Goal: Task Accomplishment & Management: Manage account settings

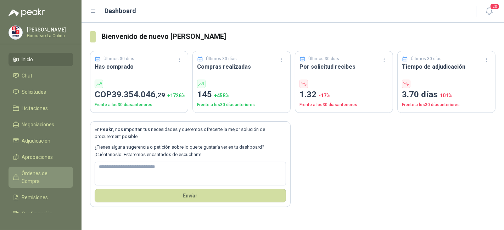
scroll to position [34, 0]
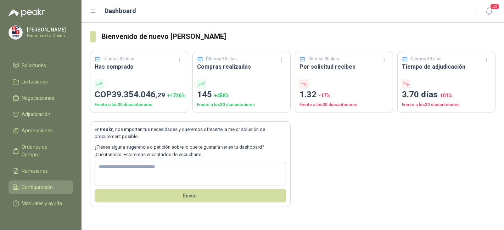
click at [36, 183] on span "Configuración" at bounding box center [37, 187] width 31 height 8
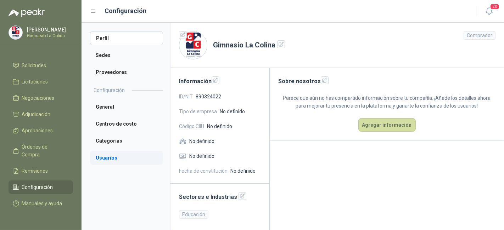
click at [110, 156] on li "Usuarios" at bounding box center [126, 158] width 73 height 14
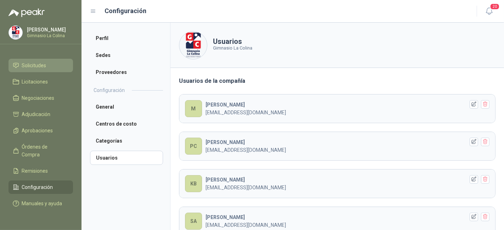
click at [49, 62] on li "Solicitudes" at bounding box center [41, 66] width 56 height 8
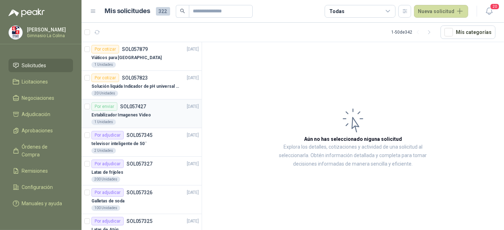
click at [144, 119] on div "1 Unidades" at bounding box center [144, 122] width 107 height 6
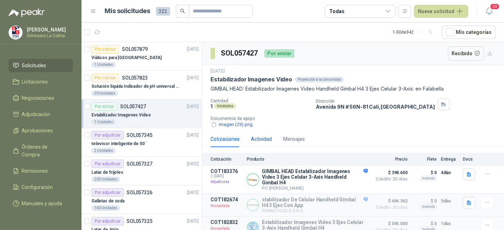
click at [258, 138] on div "Actividad" at bounding box center [261, 139] width 21 height 8
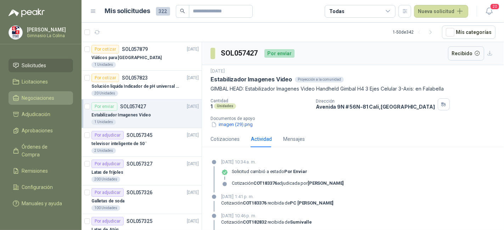
click at [23, 94] on span "Negociaciones" at bounding box center [38, 98] width 33 height 8
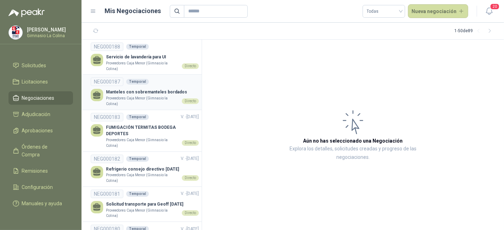
click at [147, 93] on p "Manteles con sobremanteles bordados" at bounding box center [152, 92] width 93 height 7
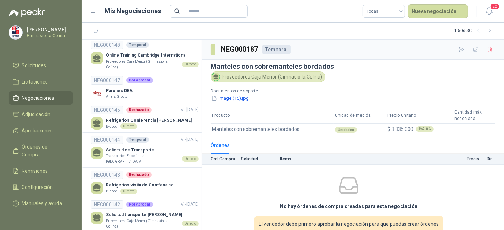
scroll to position [249, 0]
